Goal: Transaction & Acquisition: Purchase product/service

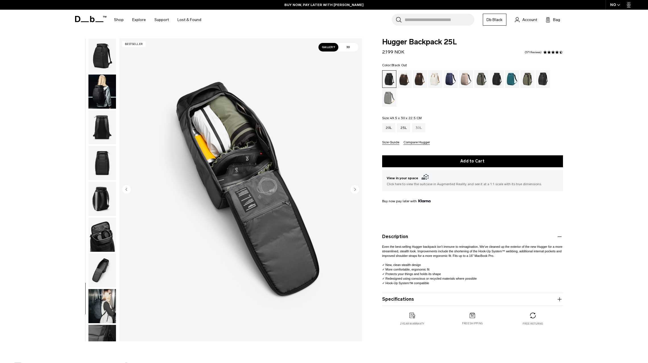
scroll to position [90, 0]
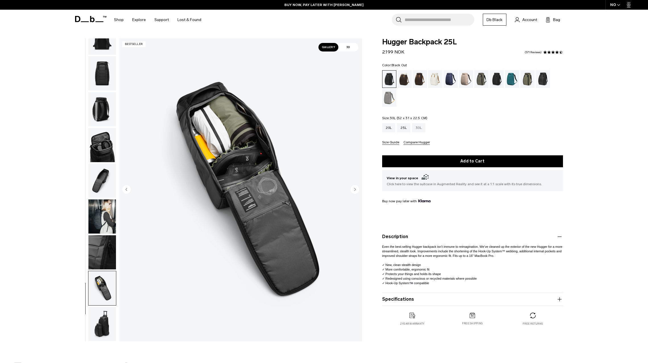
click at [423, 129] on div "30L" at bounding box center [418, 127] width 13 height 9
